Goal: Task Accomplishment & Management: Manage account settings

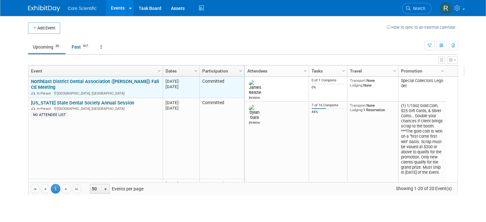
click at [112, 83] on link "NorthEast District Dental Association ([PERSON_NAME]) Fall CE Meeting" at bounding box center [95, 85] width 128 height 12
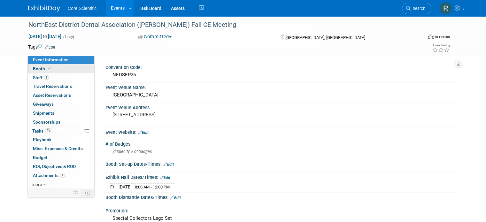
click at [81, 68] on link "Booth" at bounding box center [61, 69] width 66 height 9
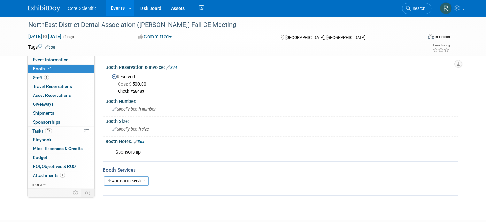
click at [168, 66] on link "Edit" at bounding box center [172, 68] width 11 height 4
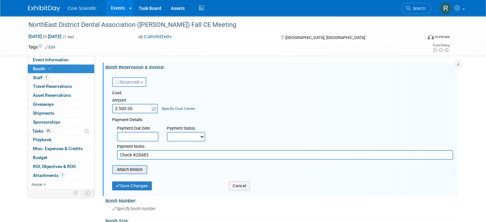
click at [131, 173] on input "file" at bounding box center [109, 170] width 76 height 8
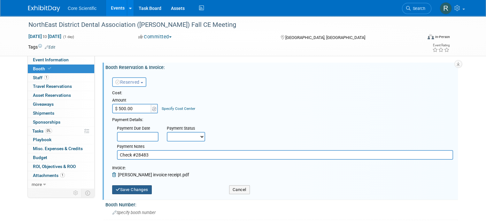
click at [120, 187] on button "Save Changes" at bounding box center [132, 189] width 40 height 9
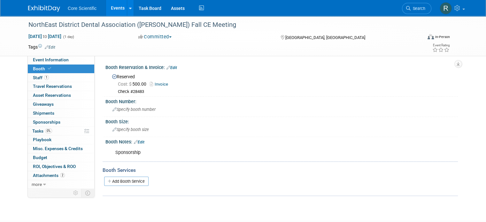
click at [50, 11] on img at bounding box center [44, 8] width 32 height 6
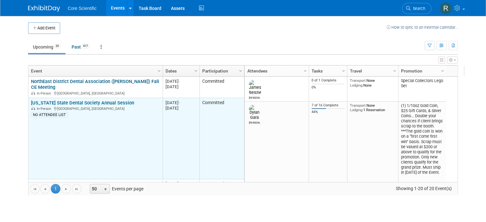
click at [116, 145] on td "Illinois State Dental Society Annual Session Illinois State Dental Society Annu…" at bounding box center [95, 138] width 134 height 81
click at [93, 102] on link "[US_STATE] State Dental Society Annual Session" at bounding box center [82, 103] width 103 height 6
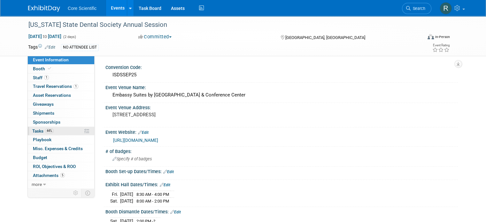
click at [56, 134] on link "44% Tasks 44%" at bounding box center [61, 131] width 66 height 9
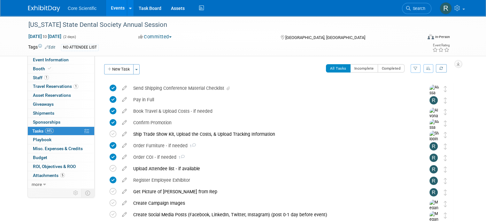
click at [30, 10] on img at bounding box center [44, 8] width 32 height 6
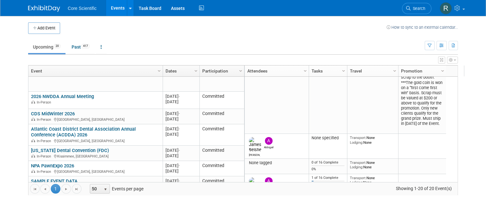
scroll to position [514, 0]
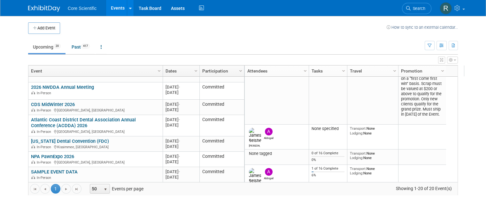
click at [49, 6] on img at bounding box center [44, 8] width 32 height 6
